Goal: Obtain resource: Download file/media

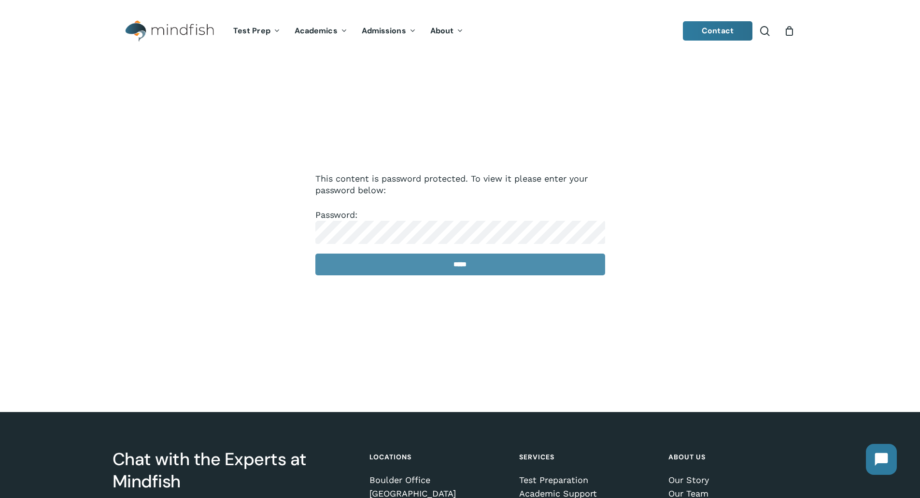
click at [444, 262] on input "*****" at bounding box center [460, 265] width 290 height 22
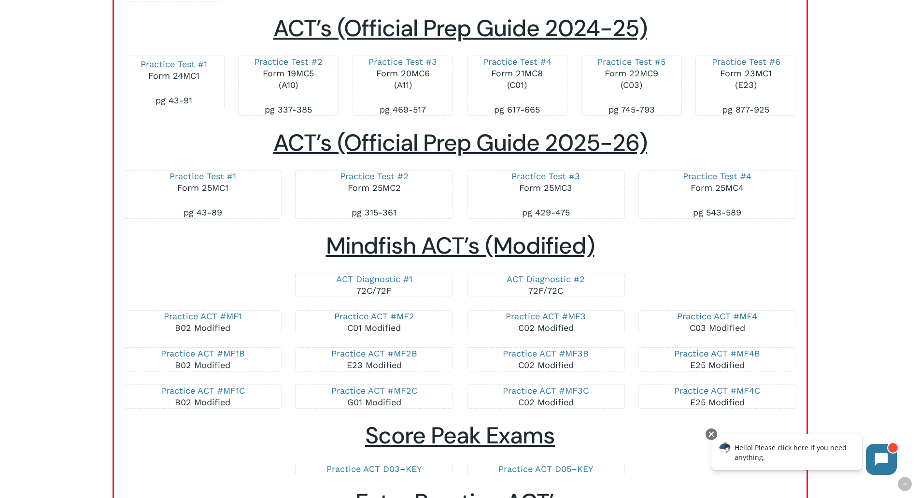
scroll to position [1599, 0]
click at [401, 275] on link "ACT Diagnostic #1" at bounding box center [374, 278] width 76 height 10
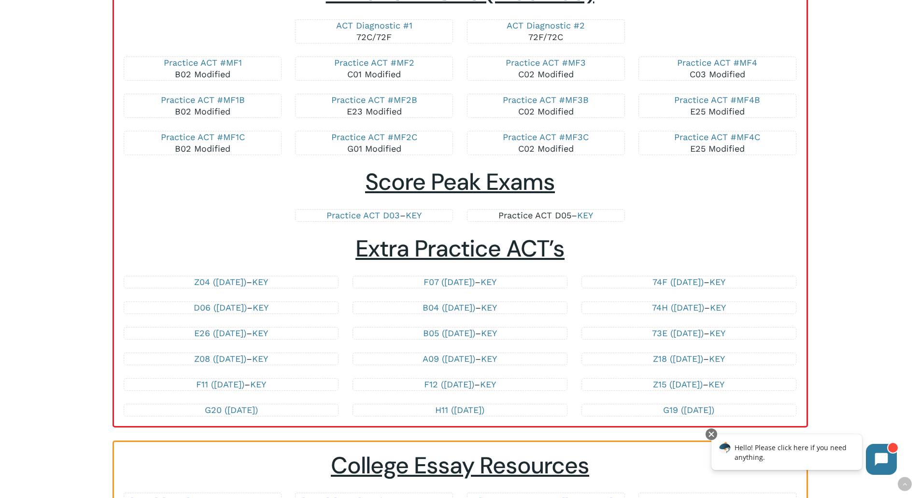
scroll to position [1844, 0]
